Goal: Task Accomplishment & Management: Use online tool/utility

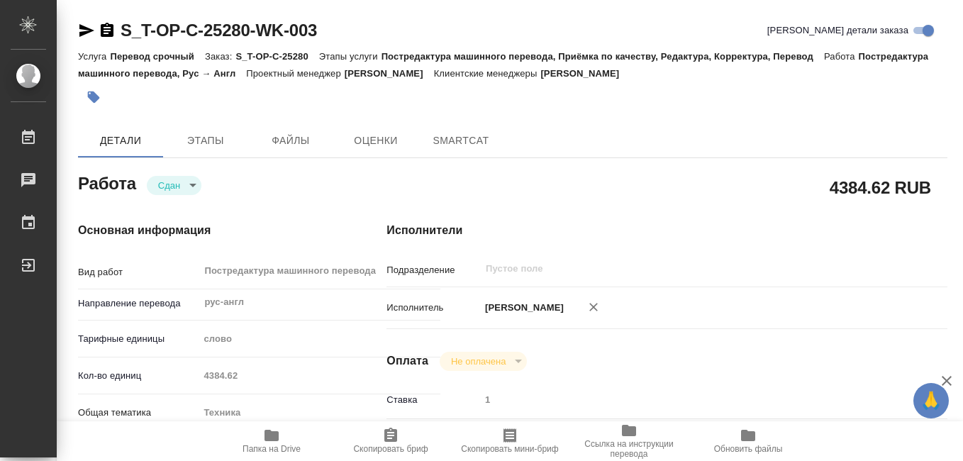
type textarea "x"
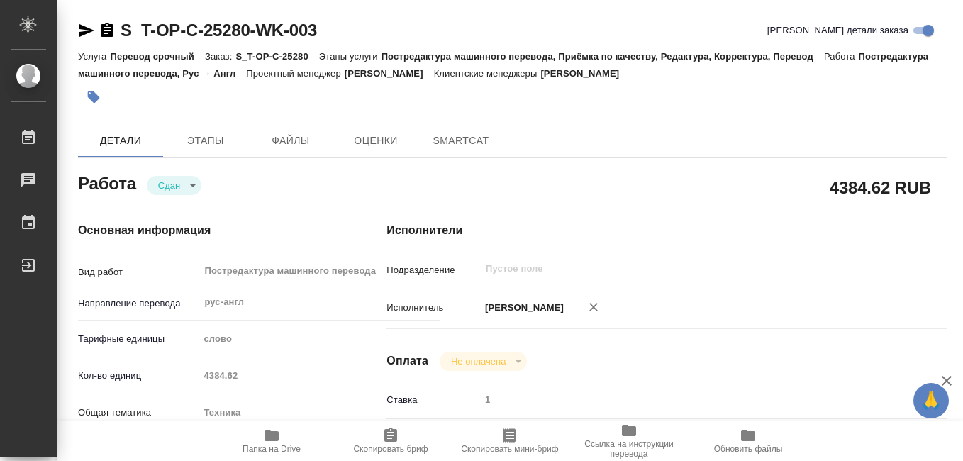
type textarea "x"
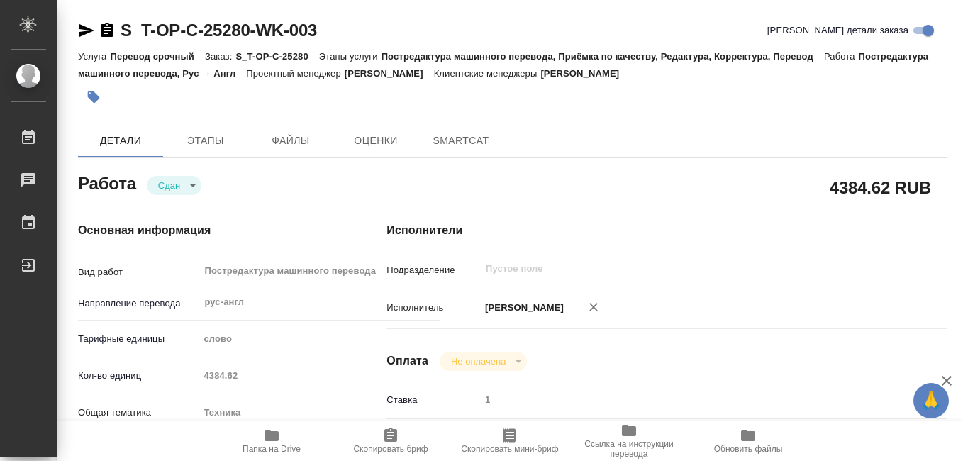
type textarea "x"
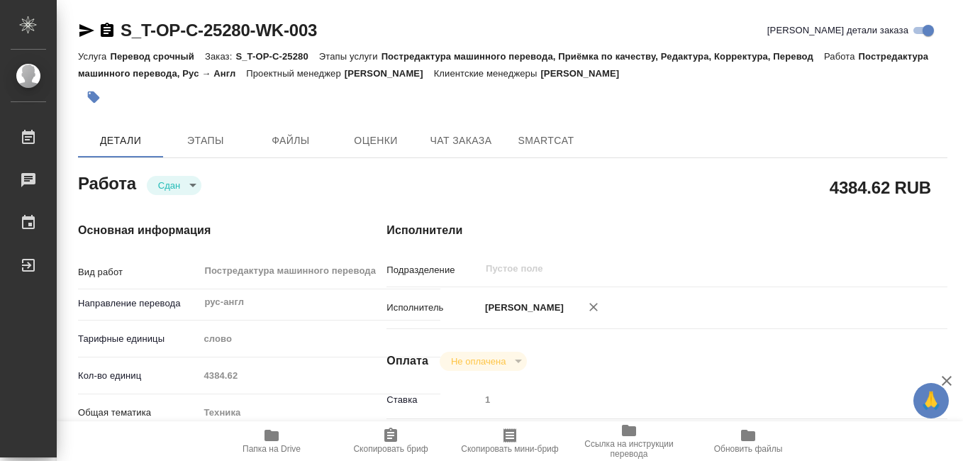
type textarea "x"
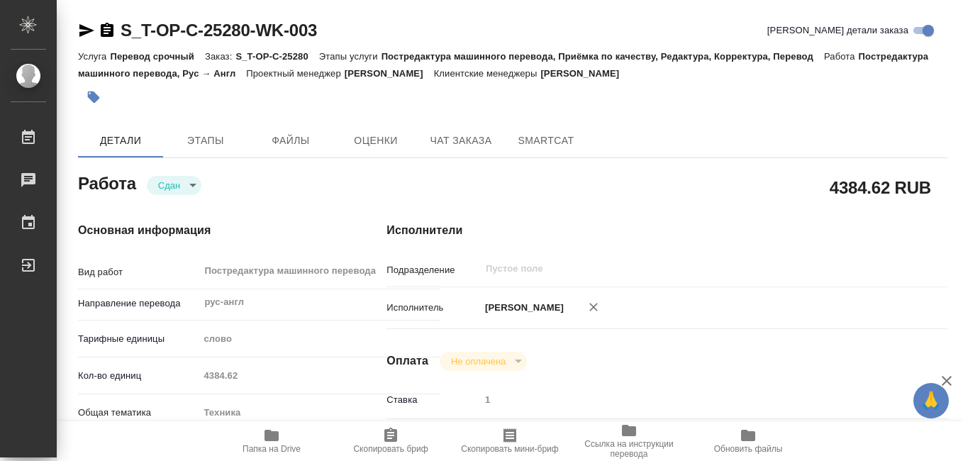
type textarea "x"
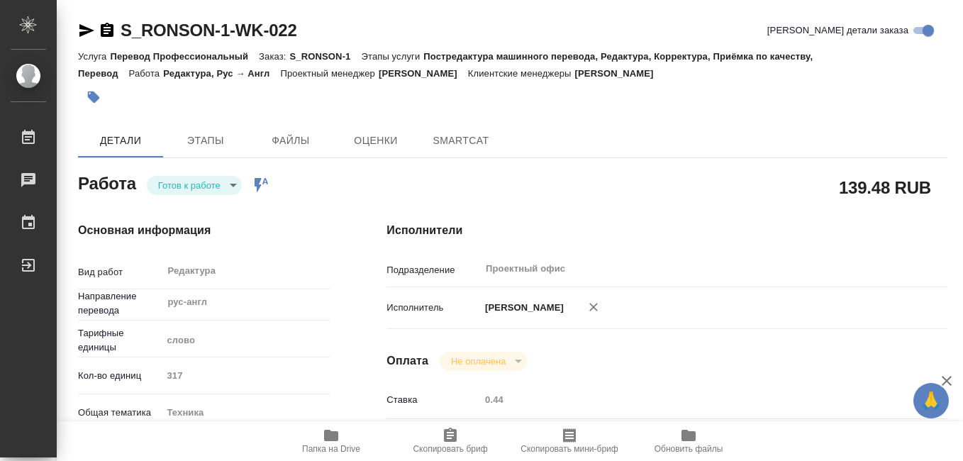
type textarea "x"
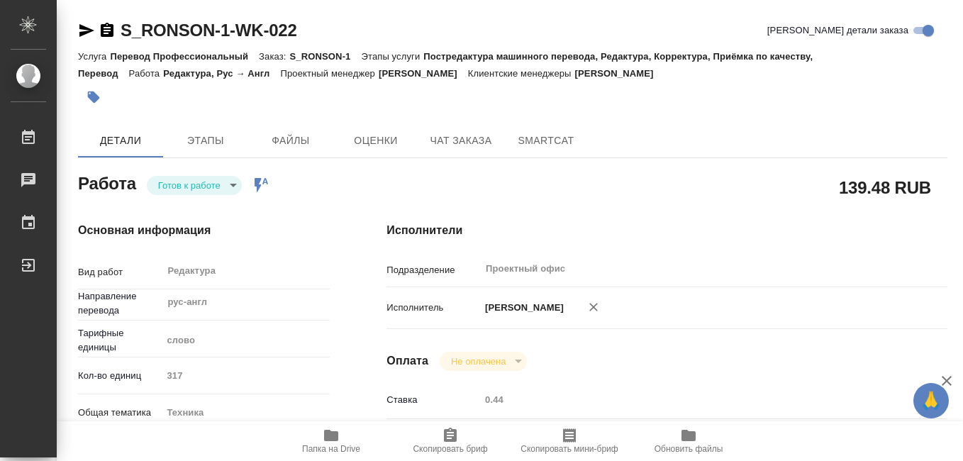
type textarea "x"
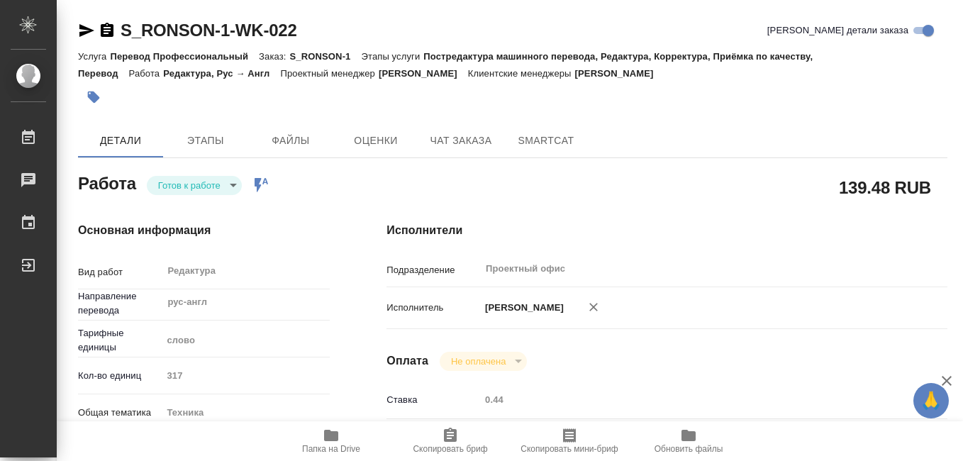
type textarea "x"
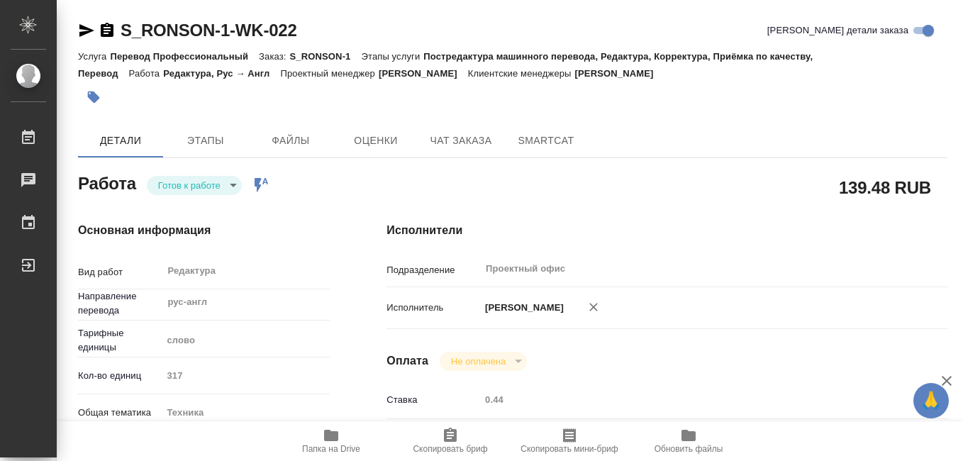
type textarea "x"
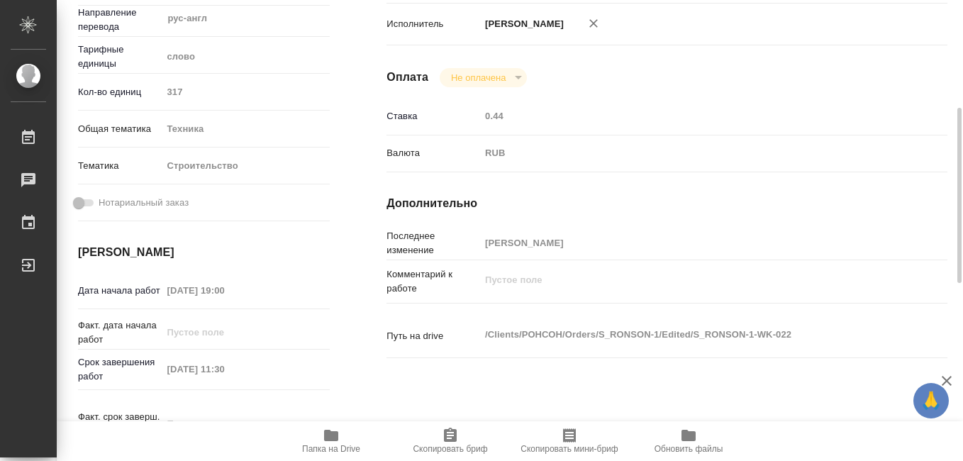
scroll to position [354, 0]
